Goal: Task Accomplishment & Management: Complete application form

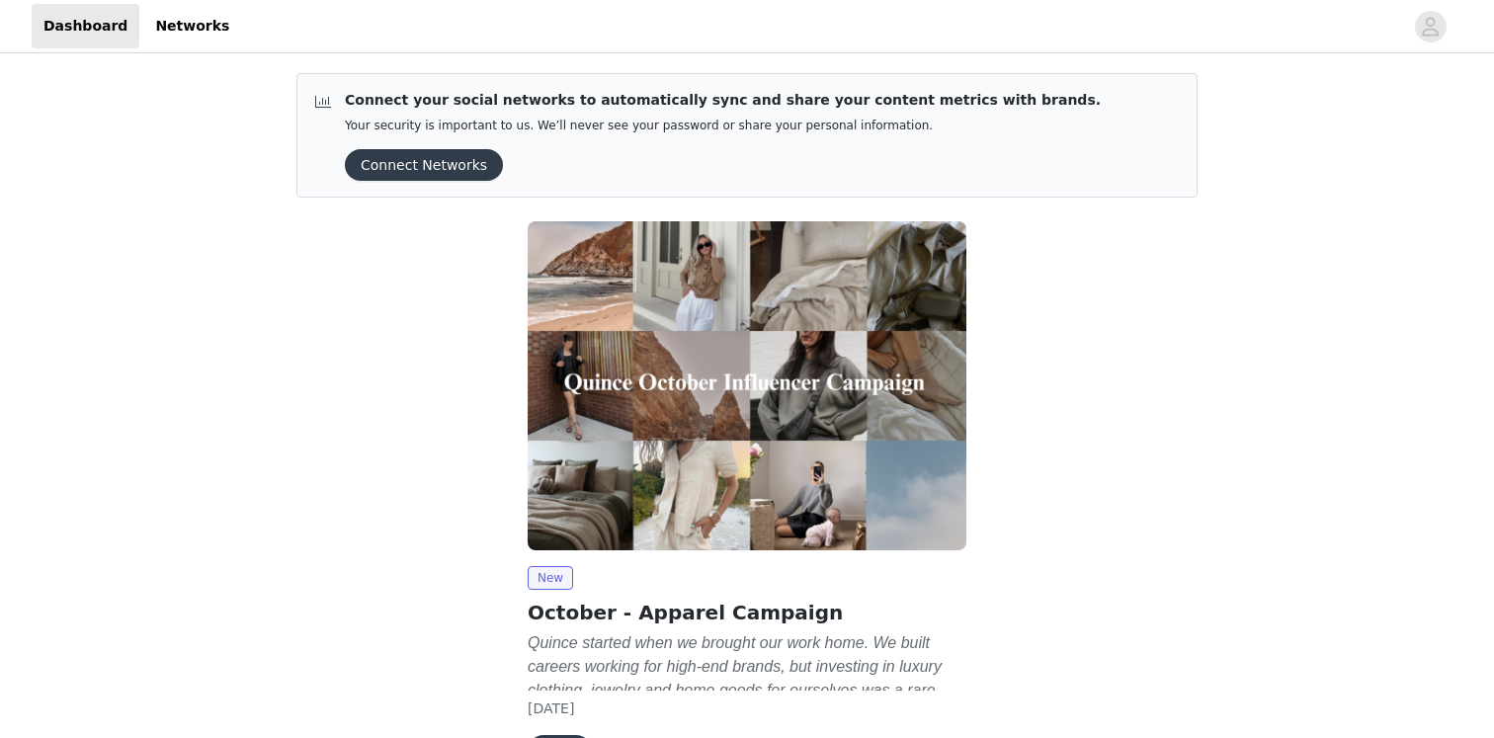
scroll to position [128, 0]
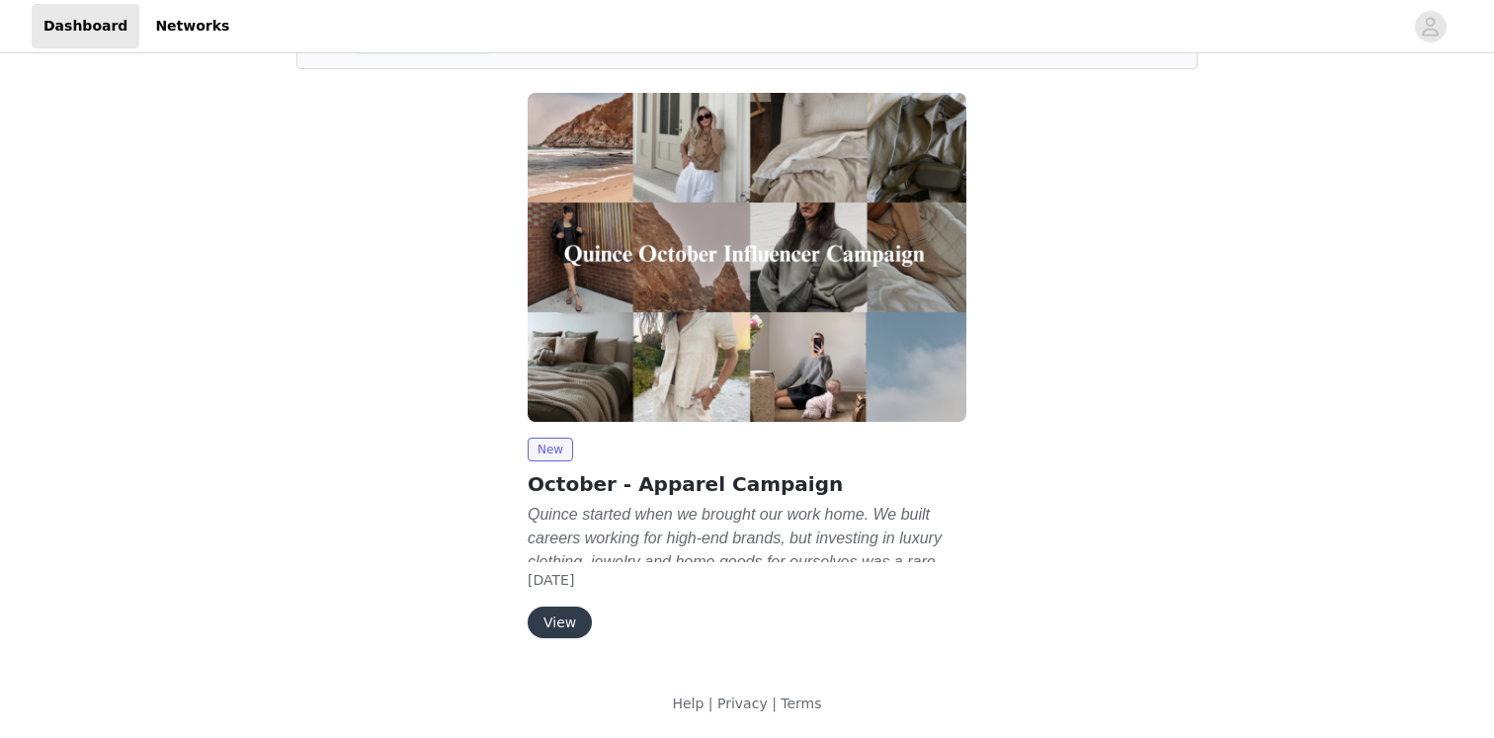
click at [575, 616] on button "View" at bounding box center [560, 623] width 64 height 32
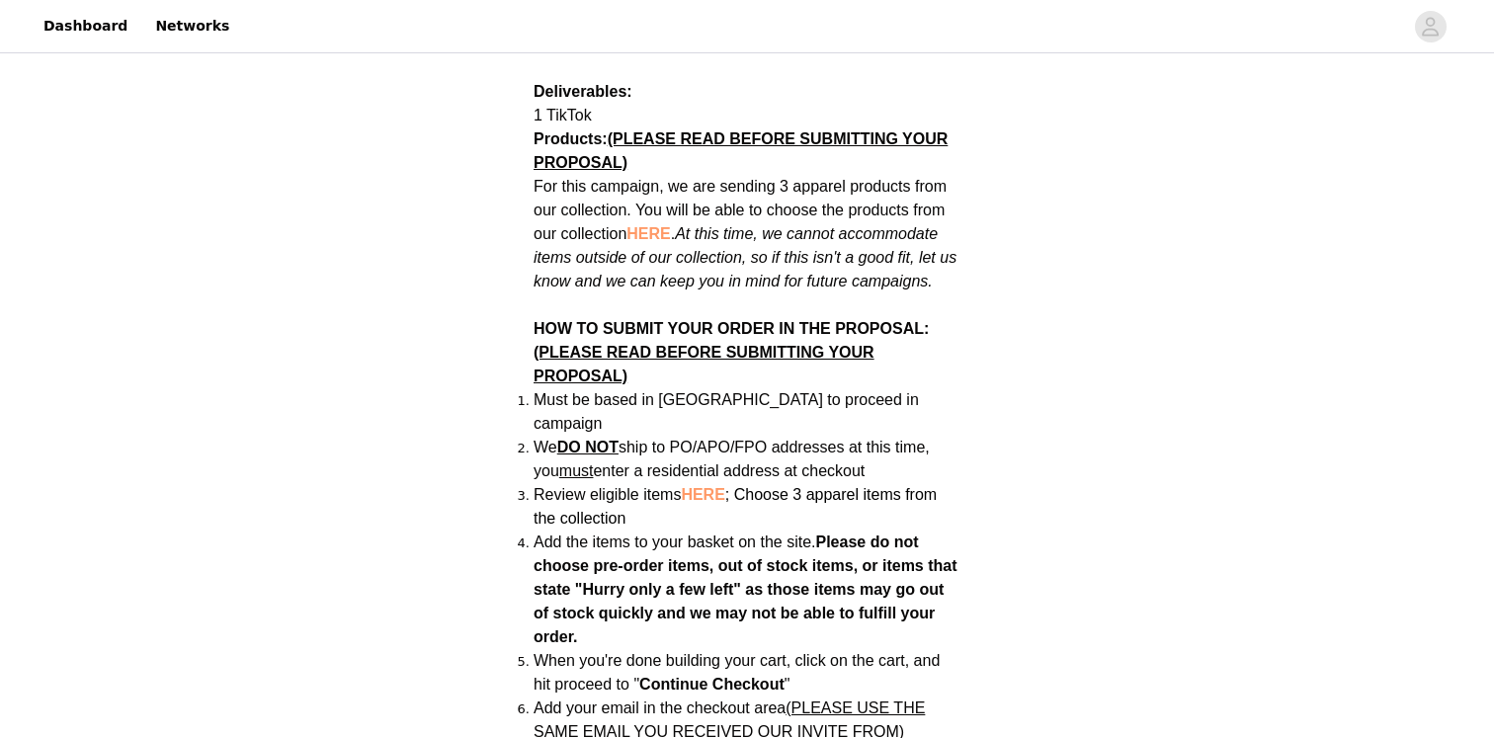
scroll to position [1095, 0]
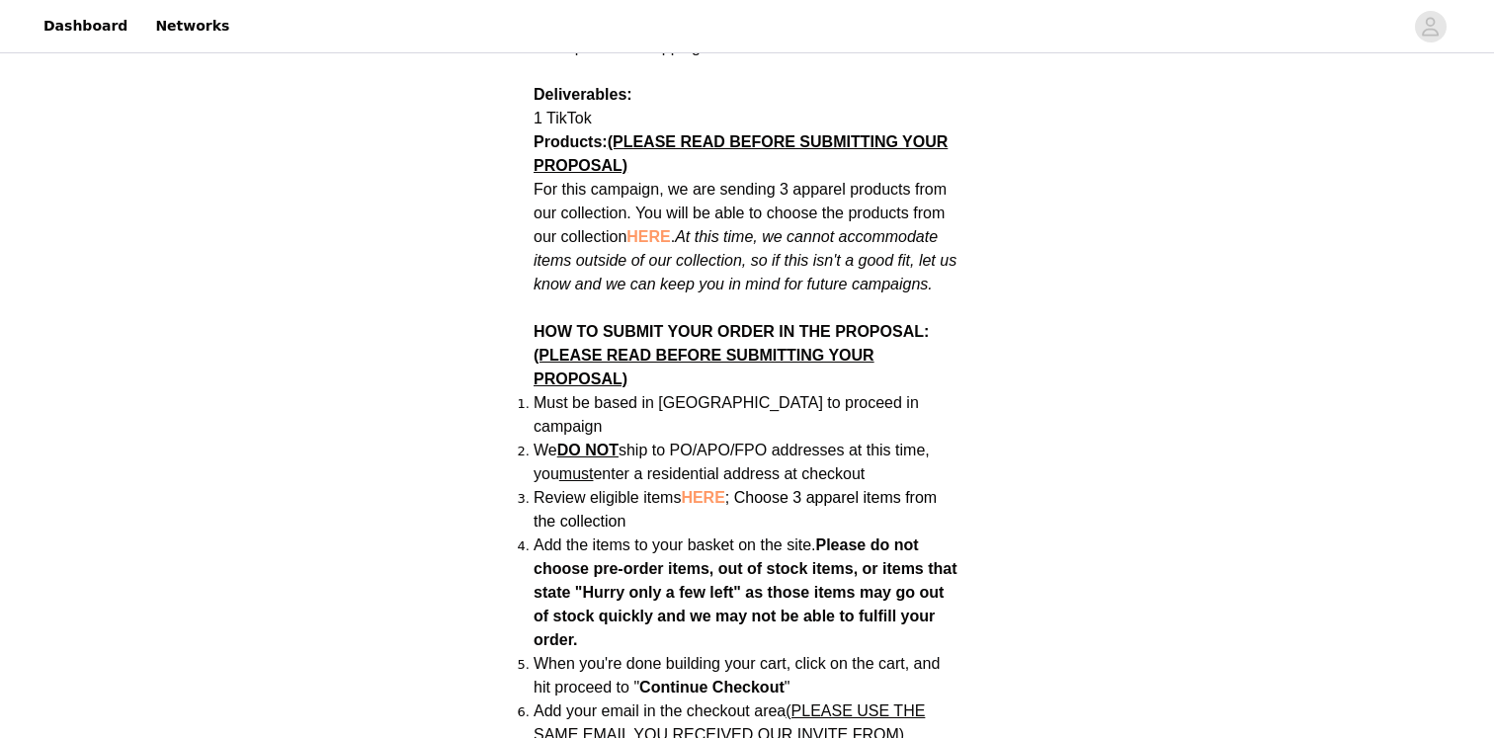
click at [651, 228] on span "HERE" at bounding box center [648, 236] width 43 height 17
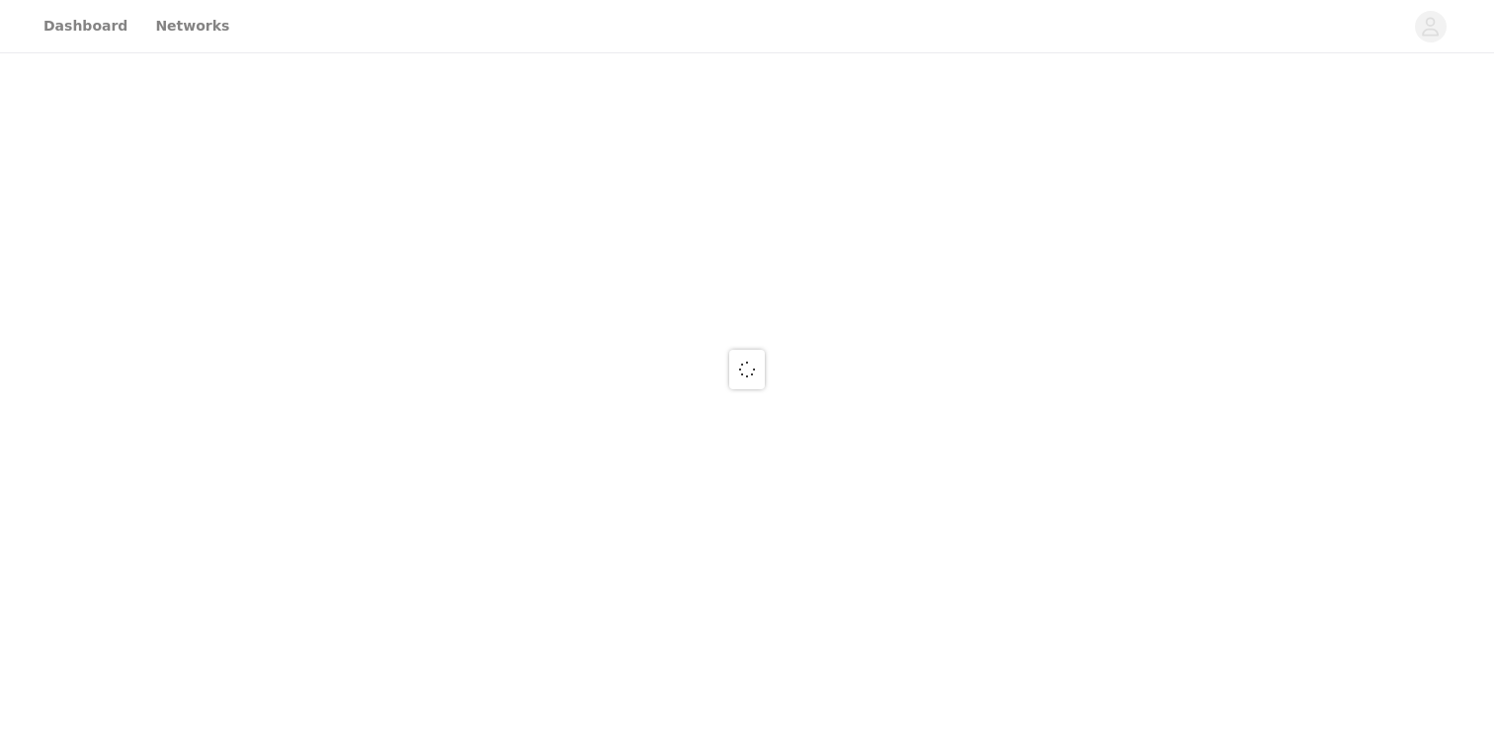
scroll to position [1095, 0]
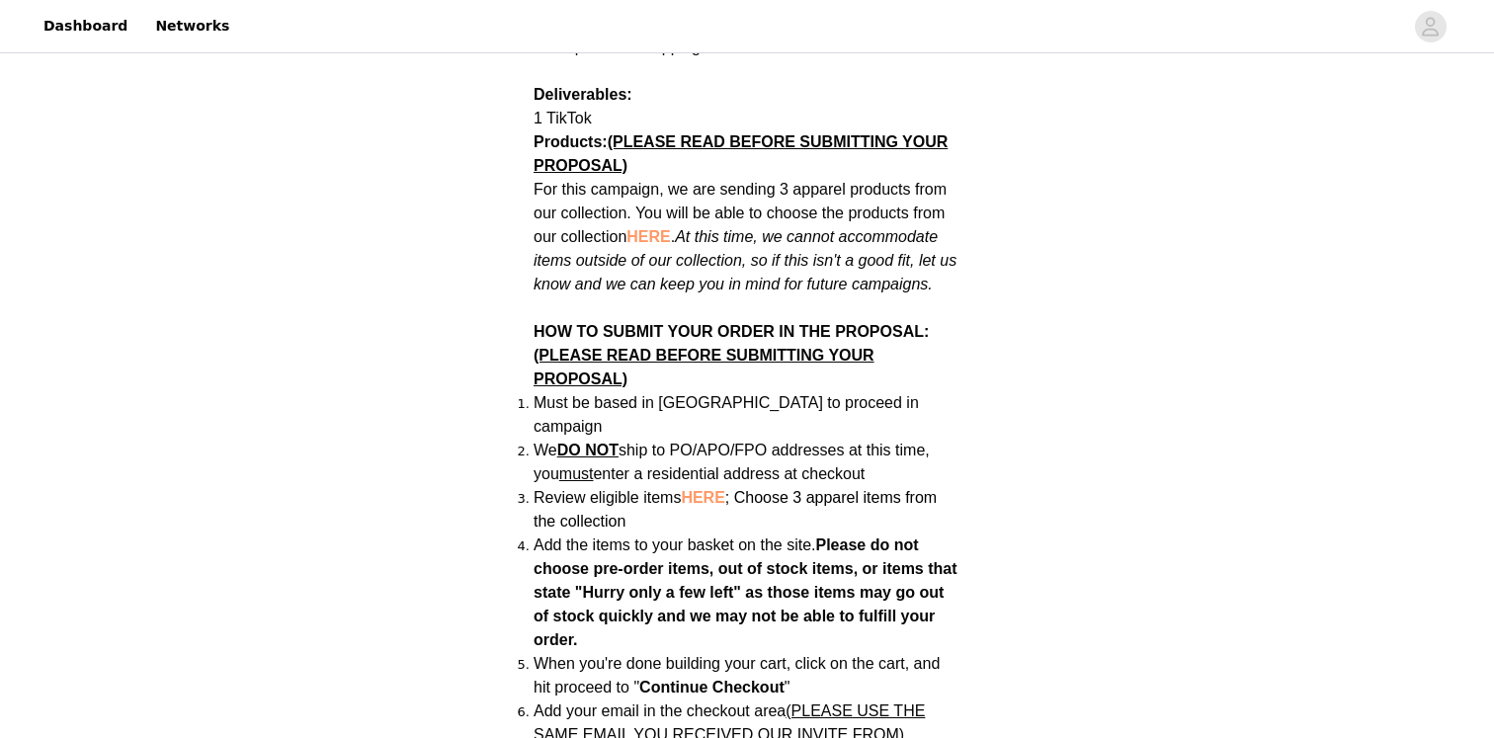
click at [1170, 385] on div "Back Quince October - Apparel Campaign Campaign Overview Quince started when we…" at bounding box center [747, 556] width 1494 height 3189
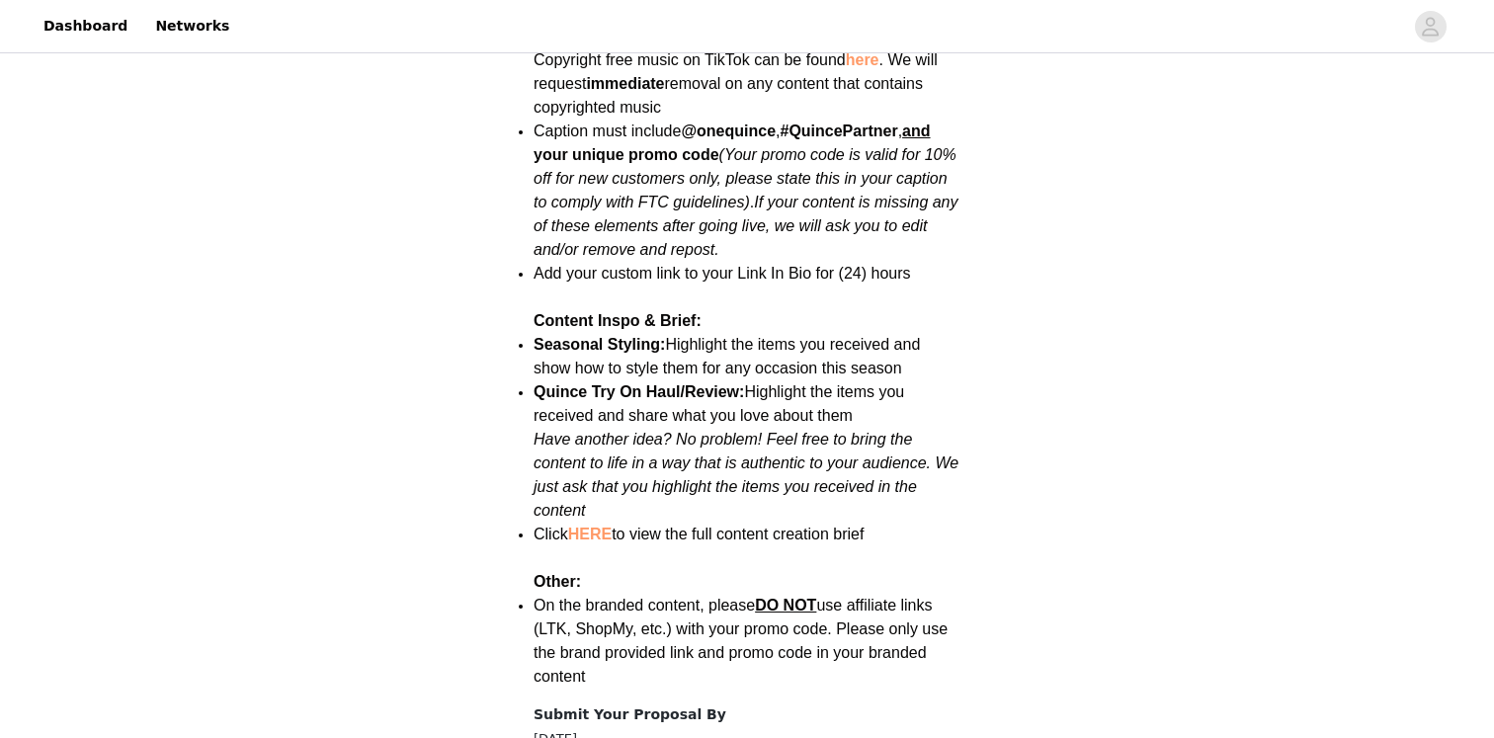
scroll to position [2333, 0]
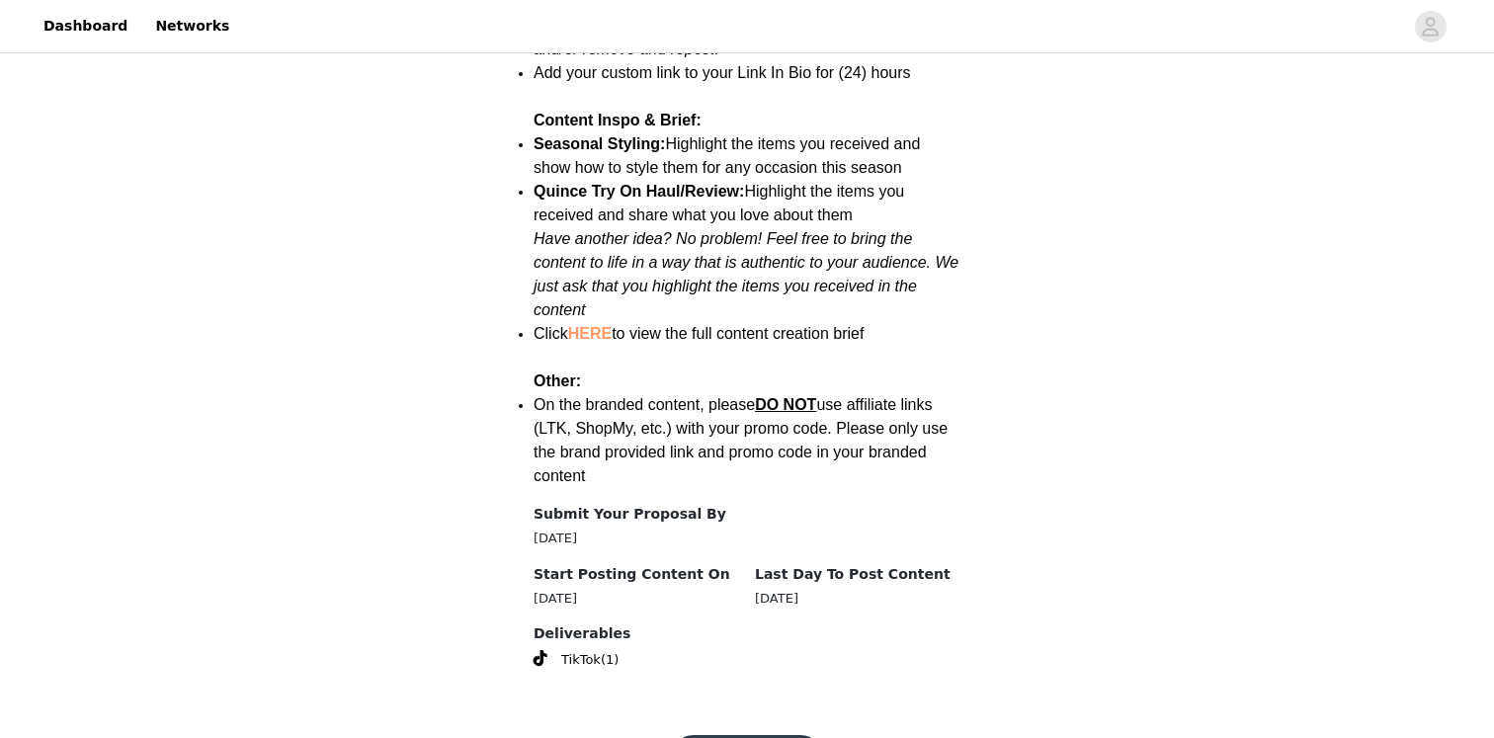
scroll to position [2558, 0]
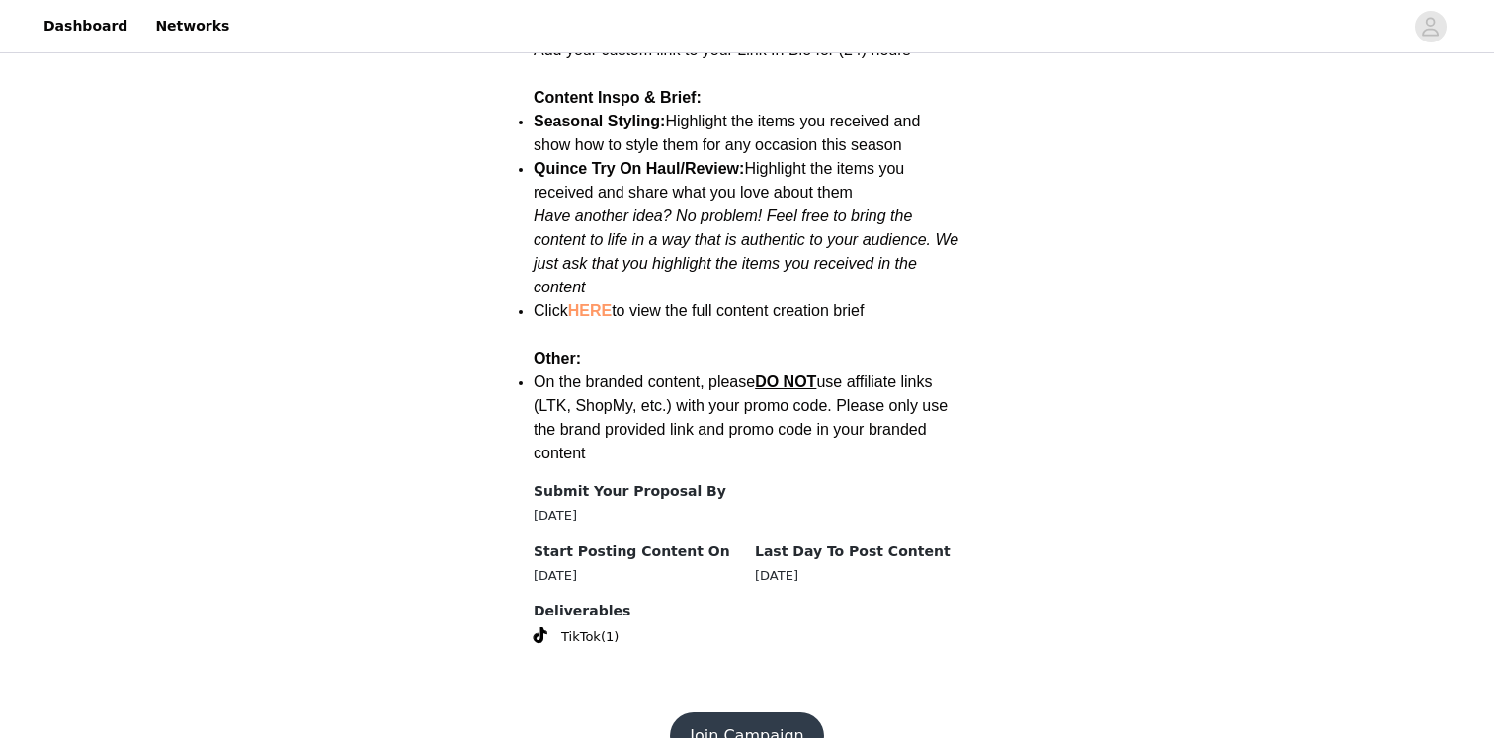
click at [756, 713] on button "Join Campaign" at bounding box center [746, 736] width 153 height 47
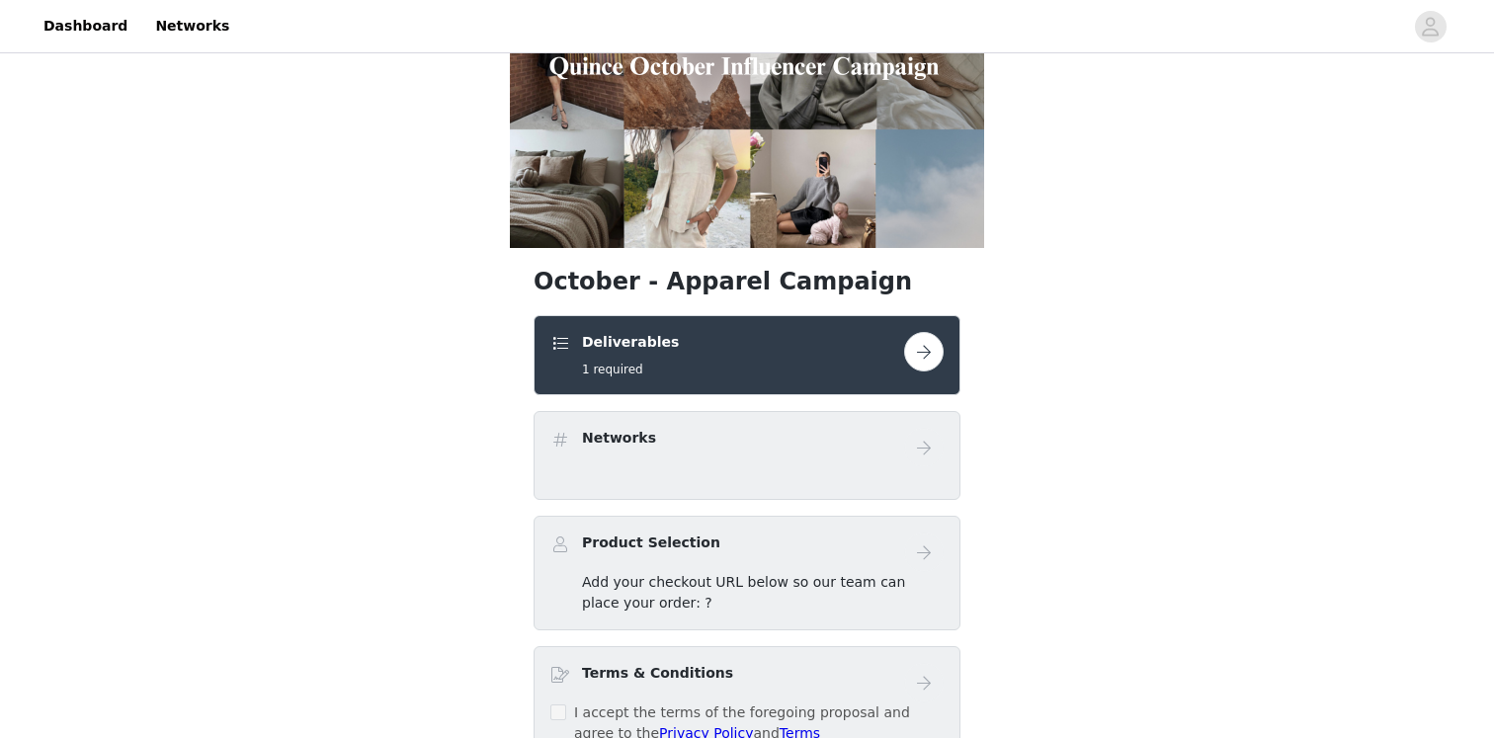
scroll to position [167, 0]
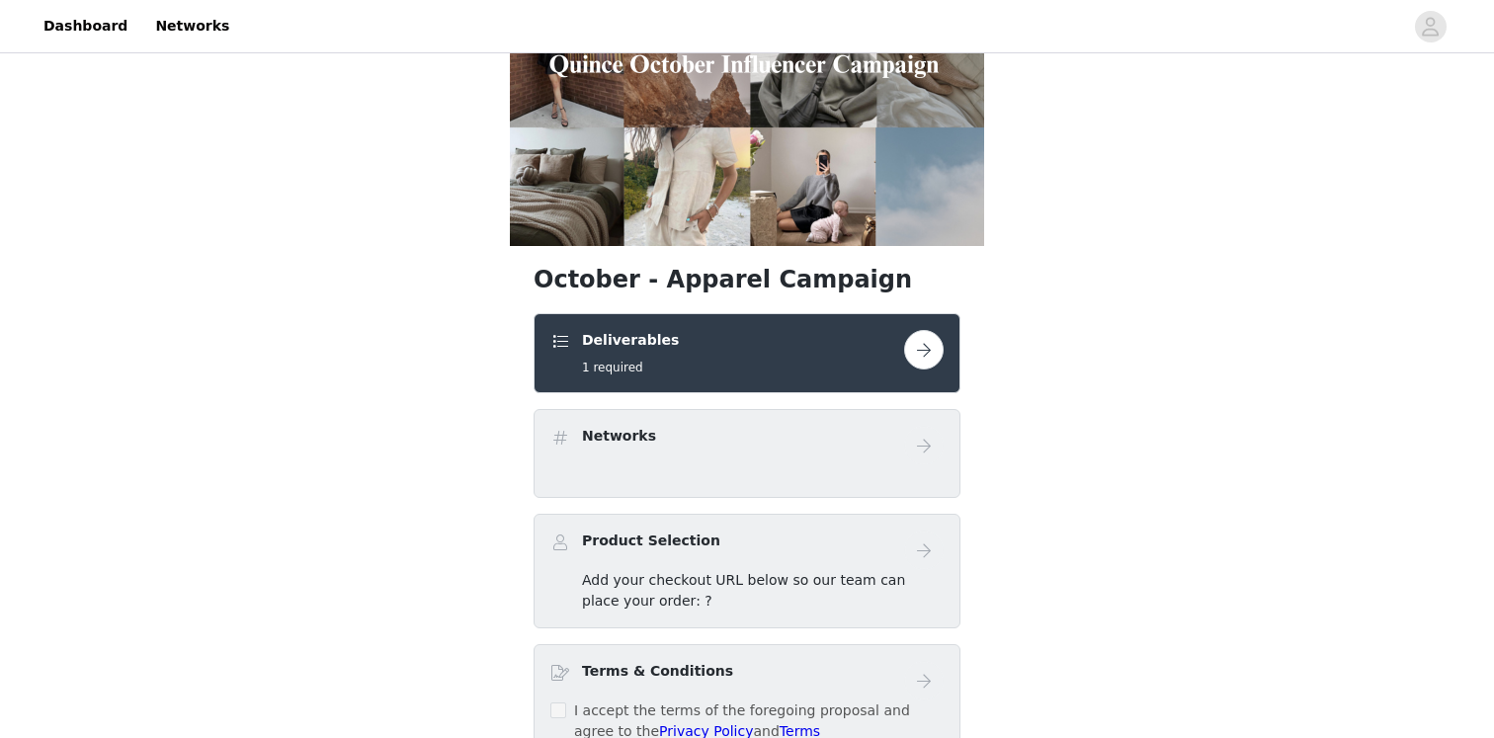
click at [927, 355] on button "button" at bounding box center [924, 350] width 40 height 40
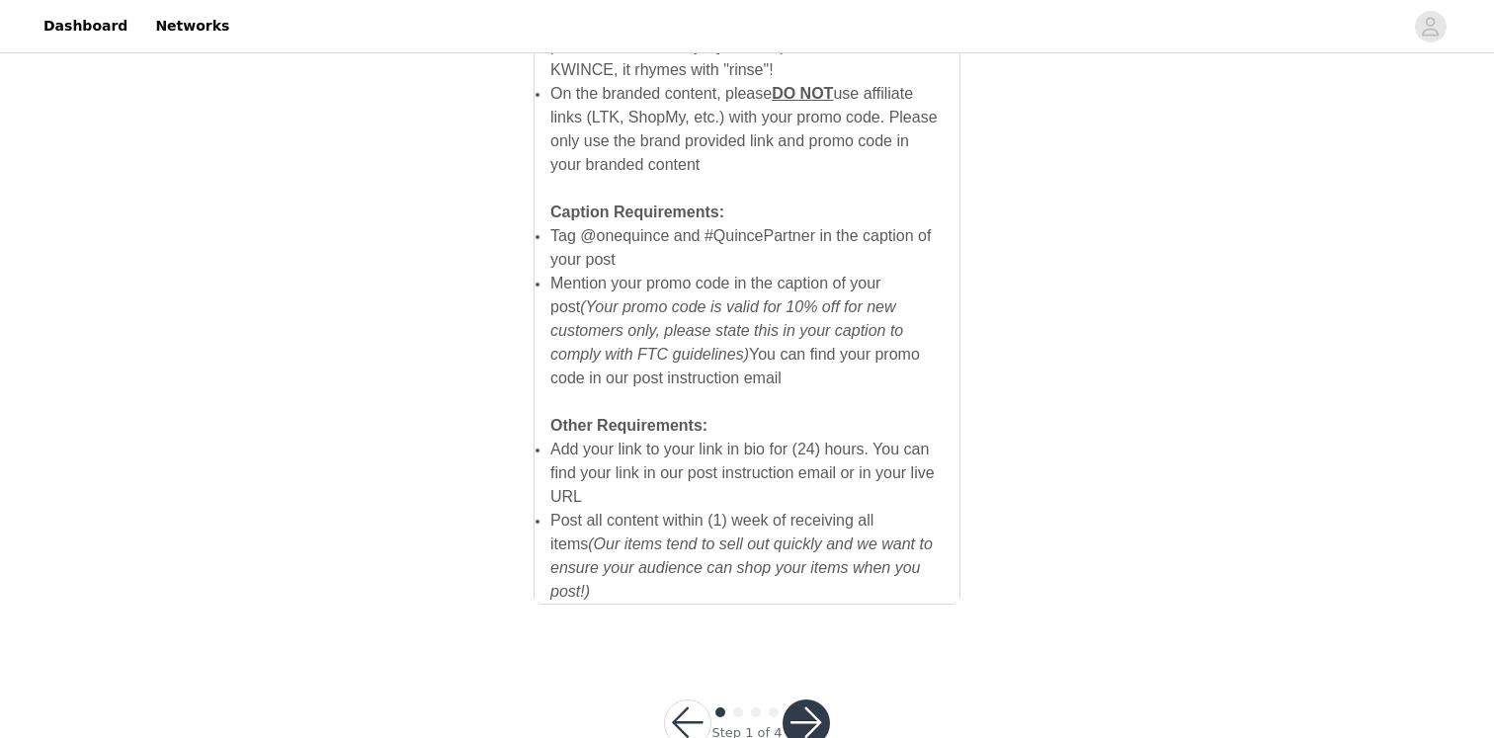
scroll to position [1388, 0]
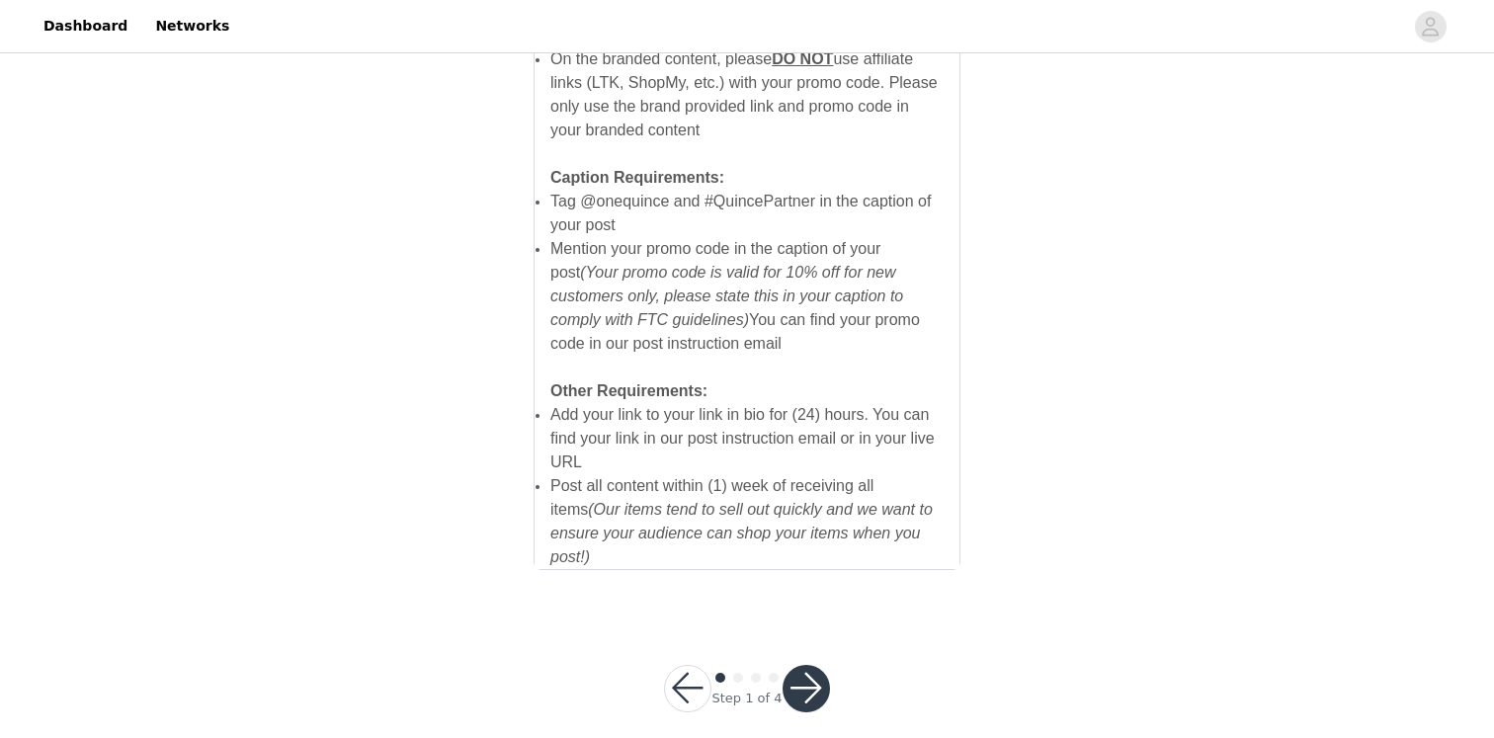
click at [797, 665] on button "button" at bounding box center [806, 688] width 47 height 47
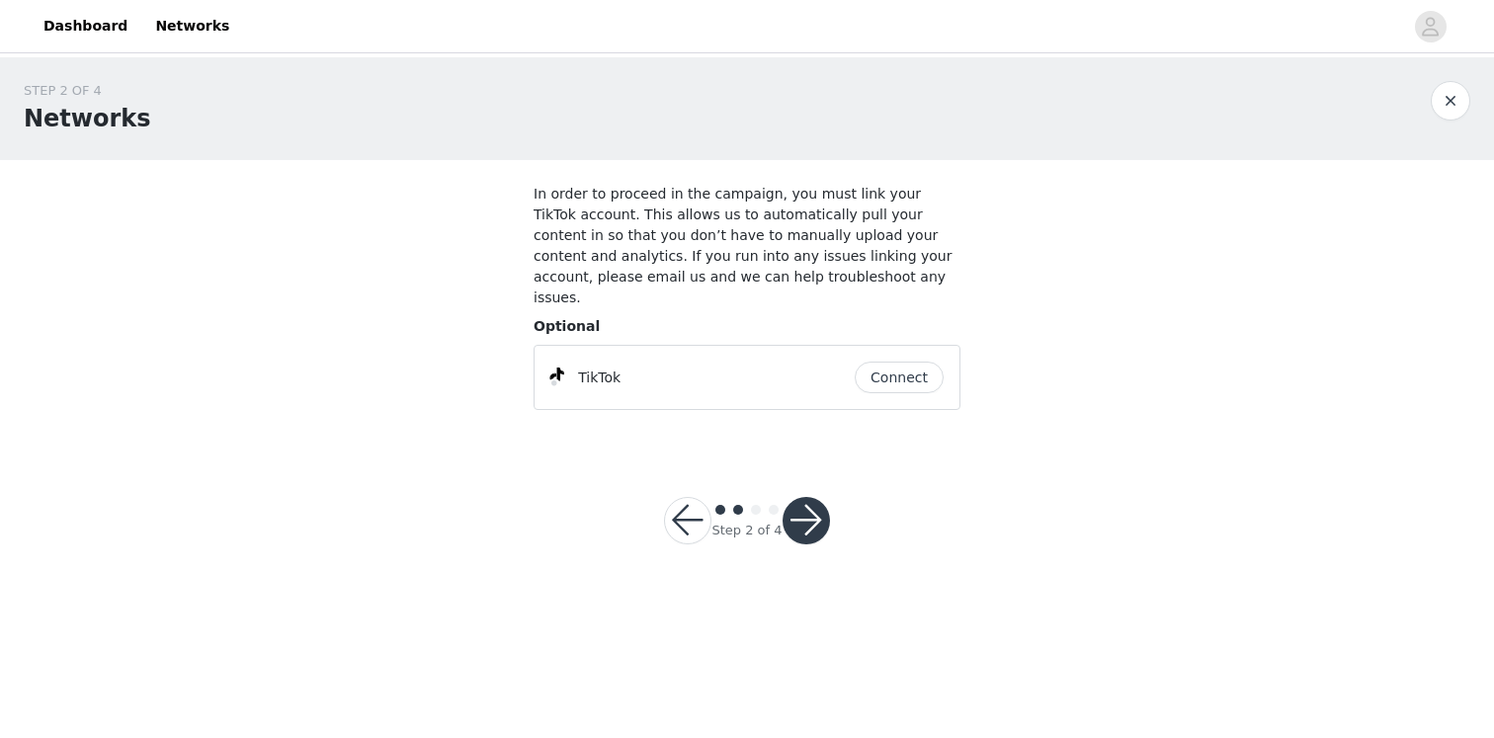
click at [812, 497] on button "button" at bounding box center [806, 520] width 47 height 47
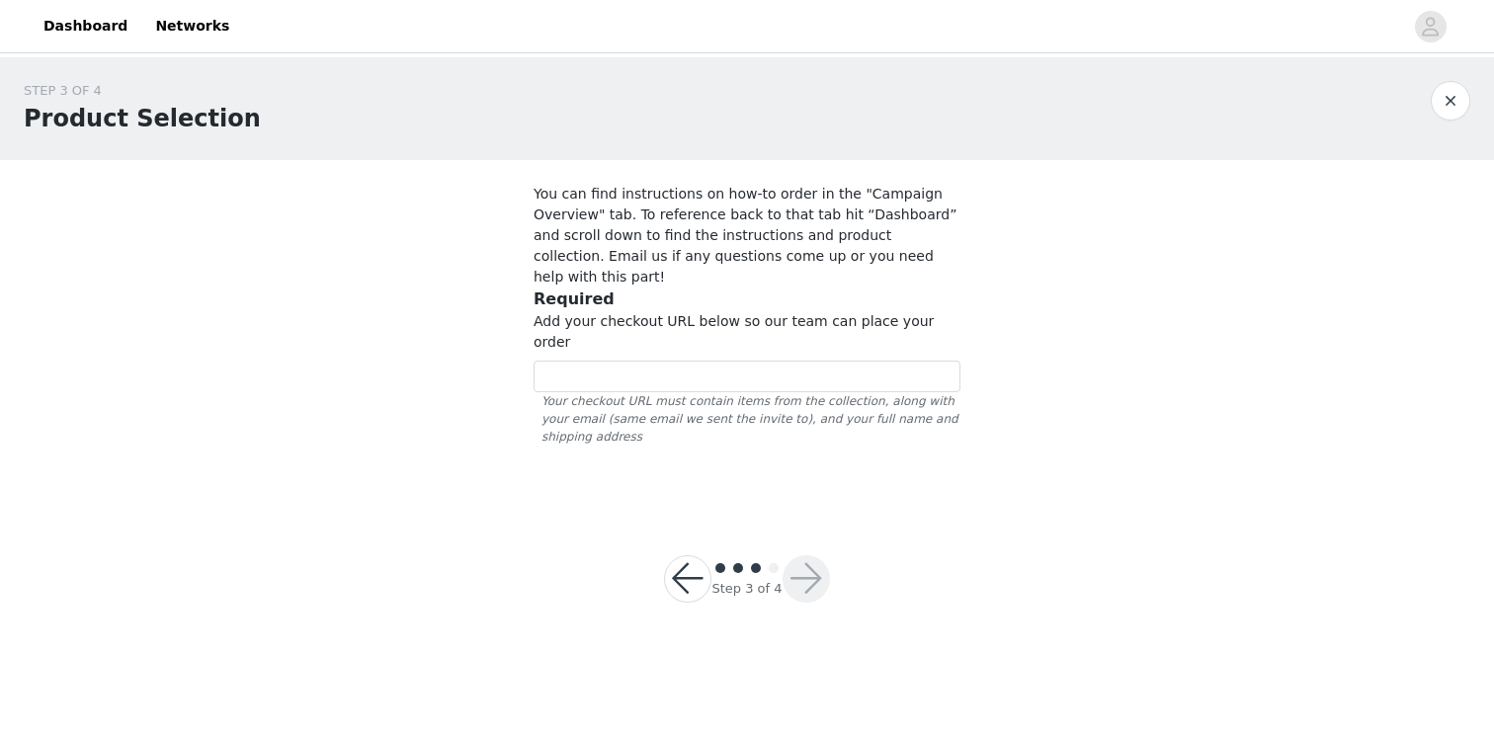
click at [686, 555] on button "button" at bounding box center [687, 578] width 47 height 47
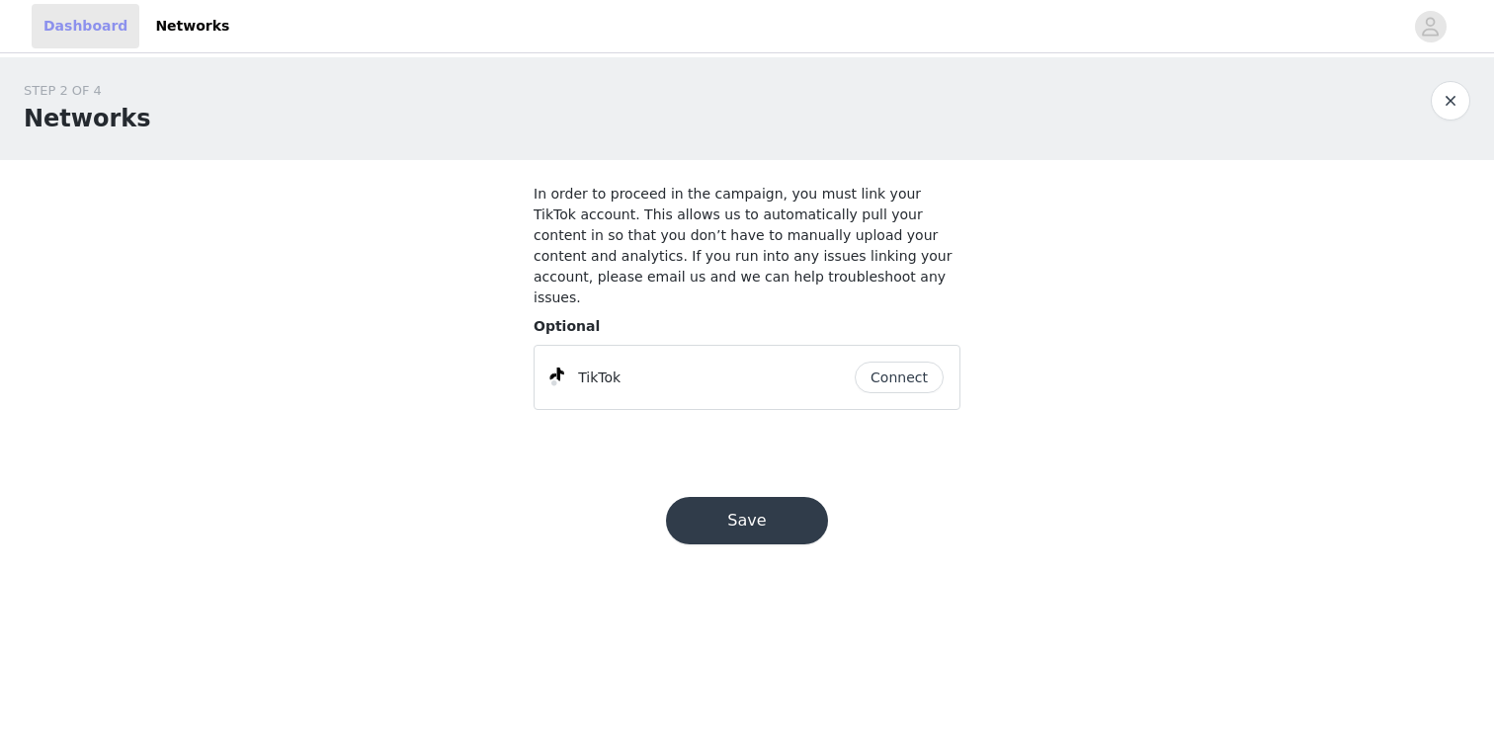
click at [46, 33] on link "Dashboard" at bounding box center [86, 26] width 108 height 44
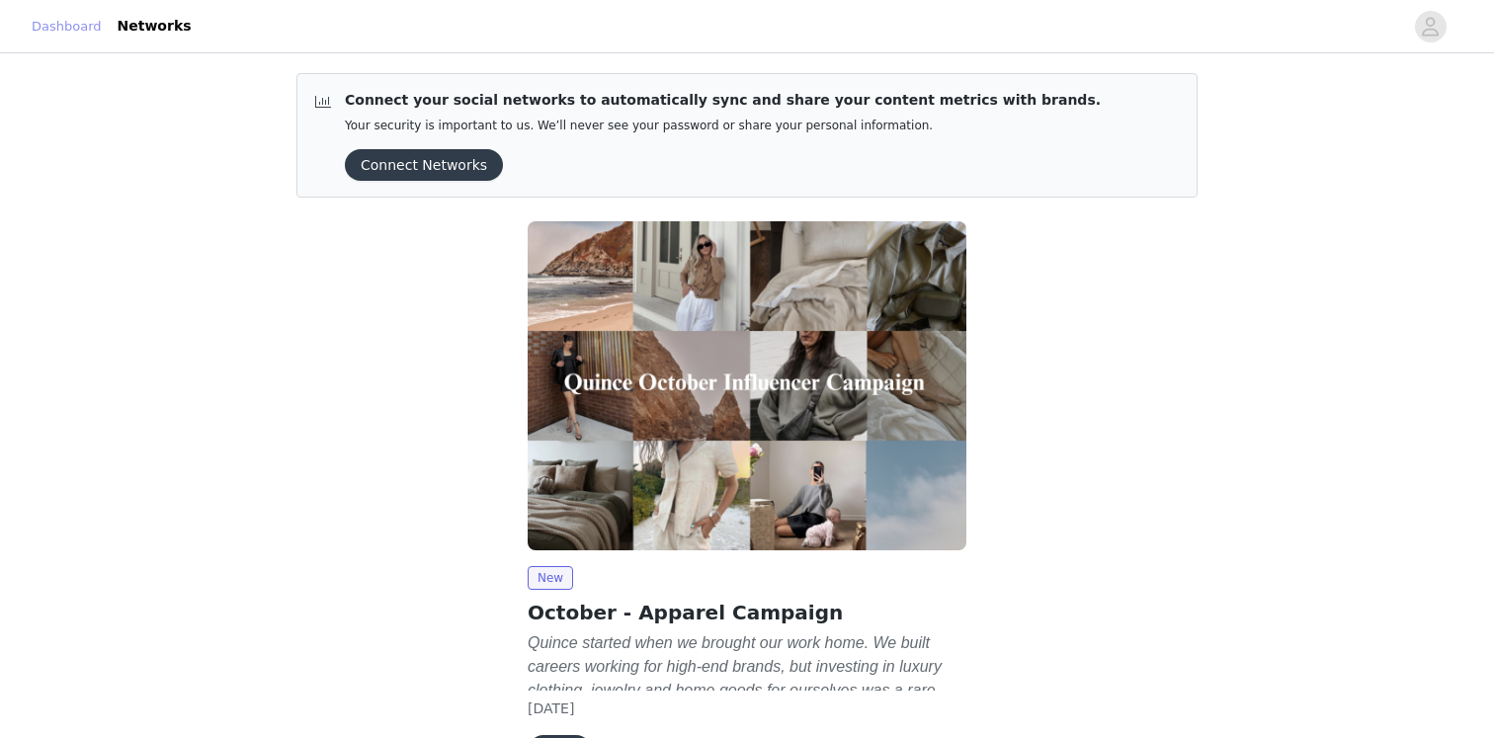
scroll to position [128, 0]
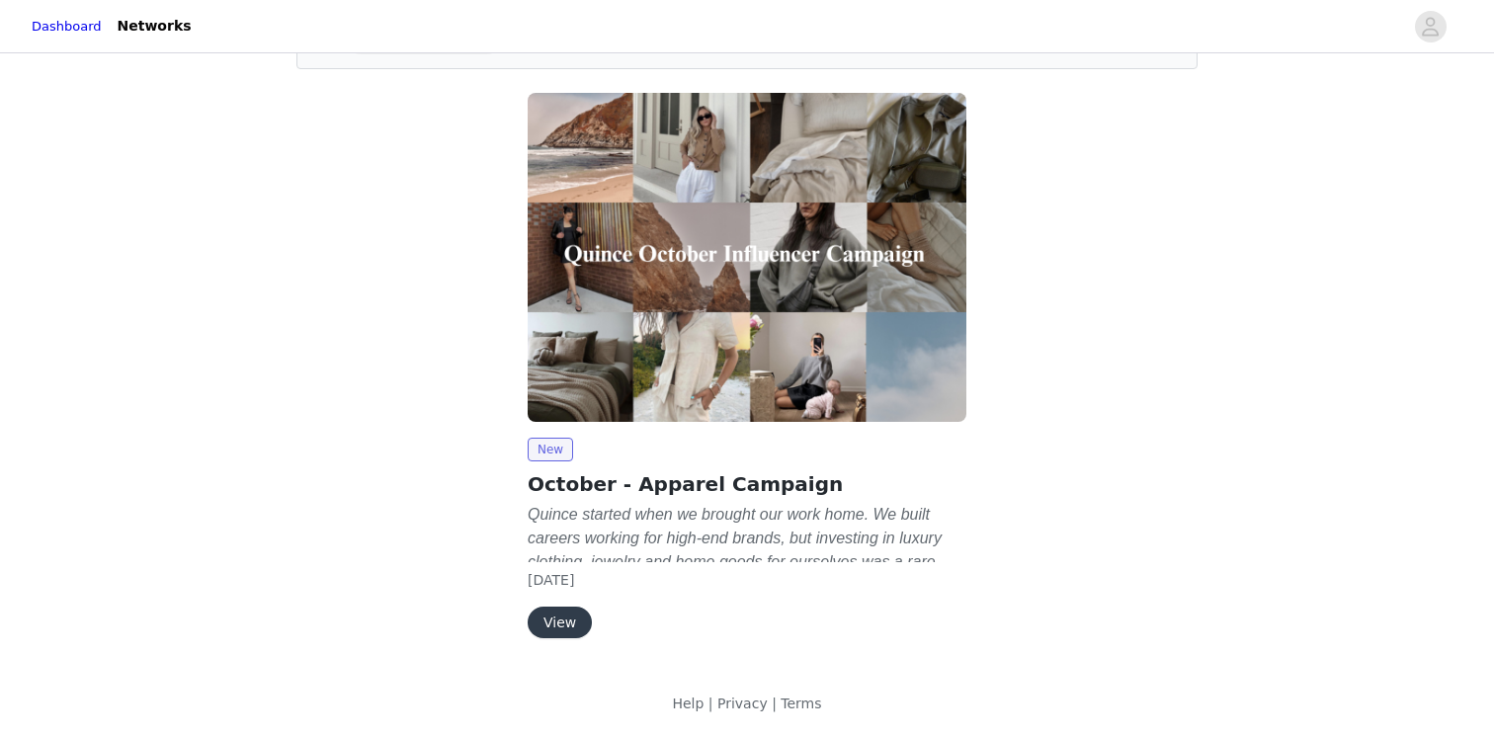
click at [559, 606] on div "New October - Apparel Campaign Quince started when we brought our work home. We…" at bounding box center [747, 538] width 439 height 201
click at [554, 628] on button "View" at bounding box center [560, 623] width 64 height 32
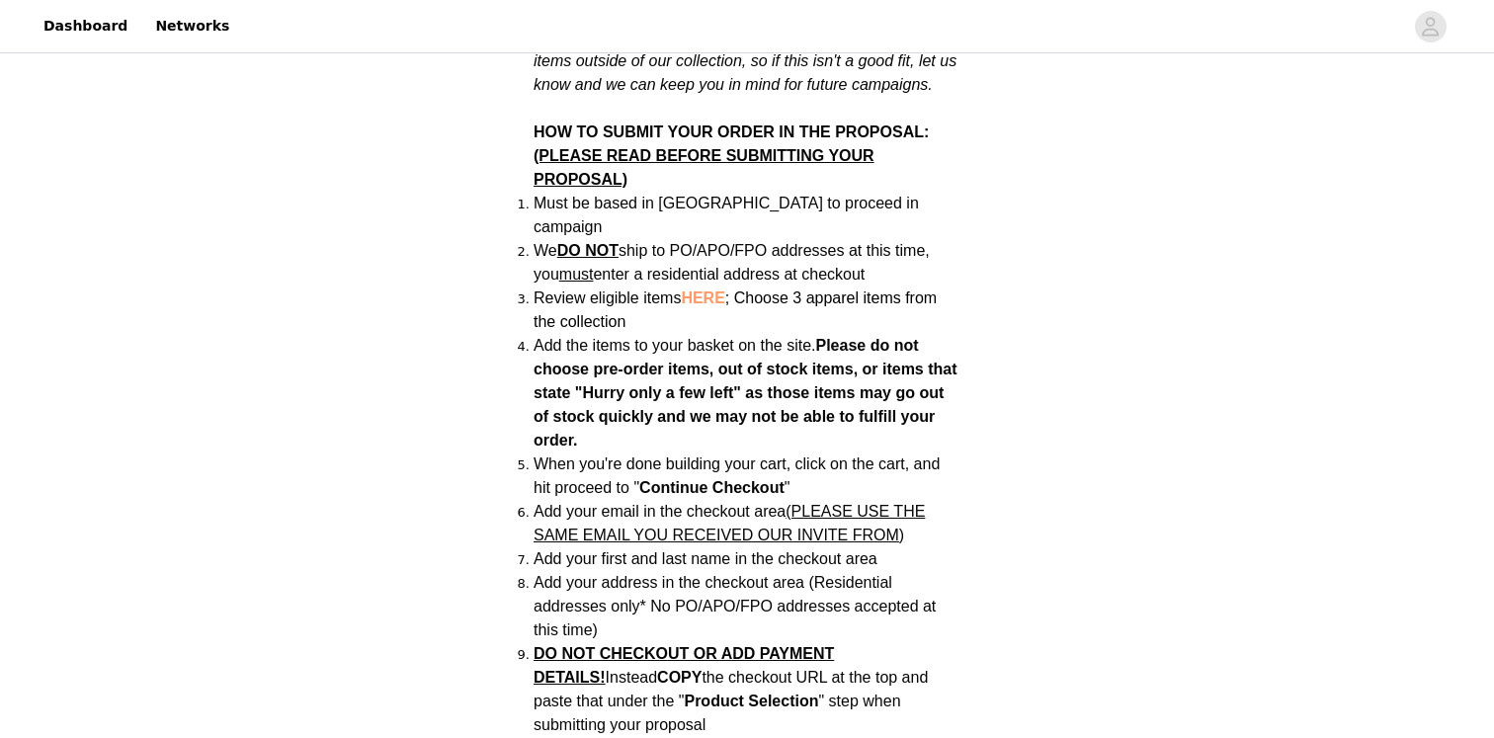
scroll to position [1285, 0]
